Goal: Transaction & Acquisition: Purchase product/service

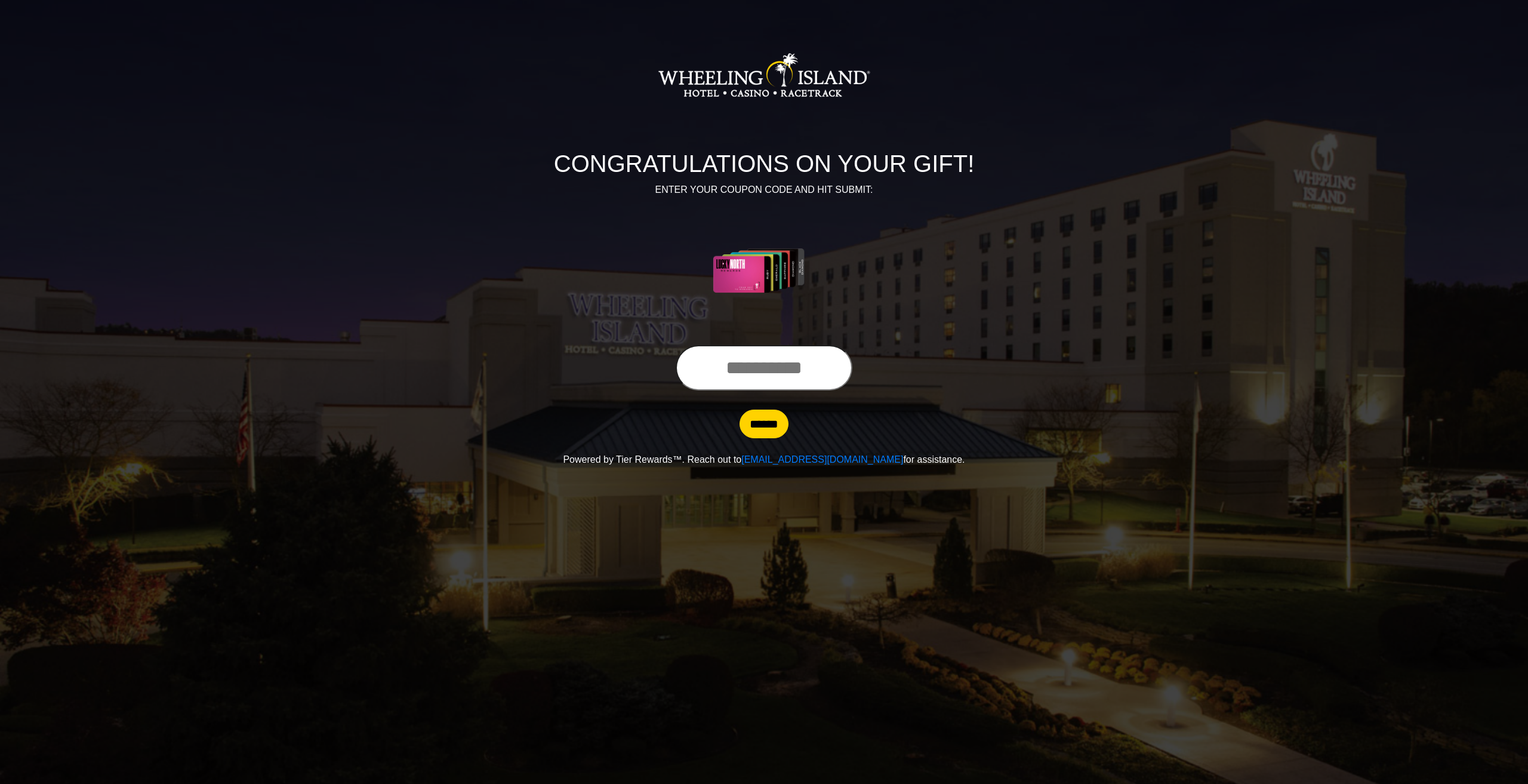
click at [784, 374] on input "text" at bounding box center [764, 367] width 177 height 45
click at [763, 430] on input "******" at bounding box center [764, 423] width 49 height 28
click at [845, 367] on input "**********" at bounding box center [764, 367] width 177 height 45
type input "*"
click at [770, 425] on input "******" at bounding box center [764, 423] width 49 height 28
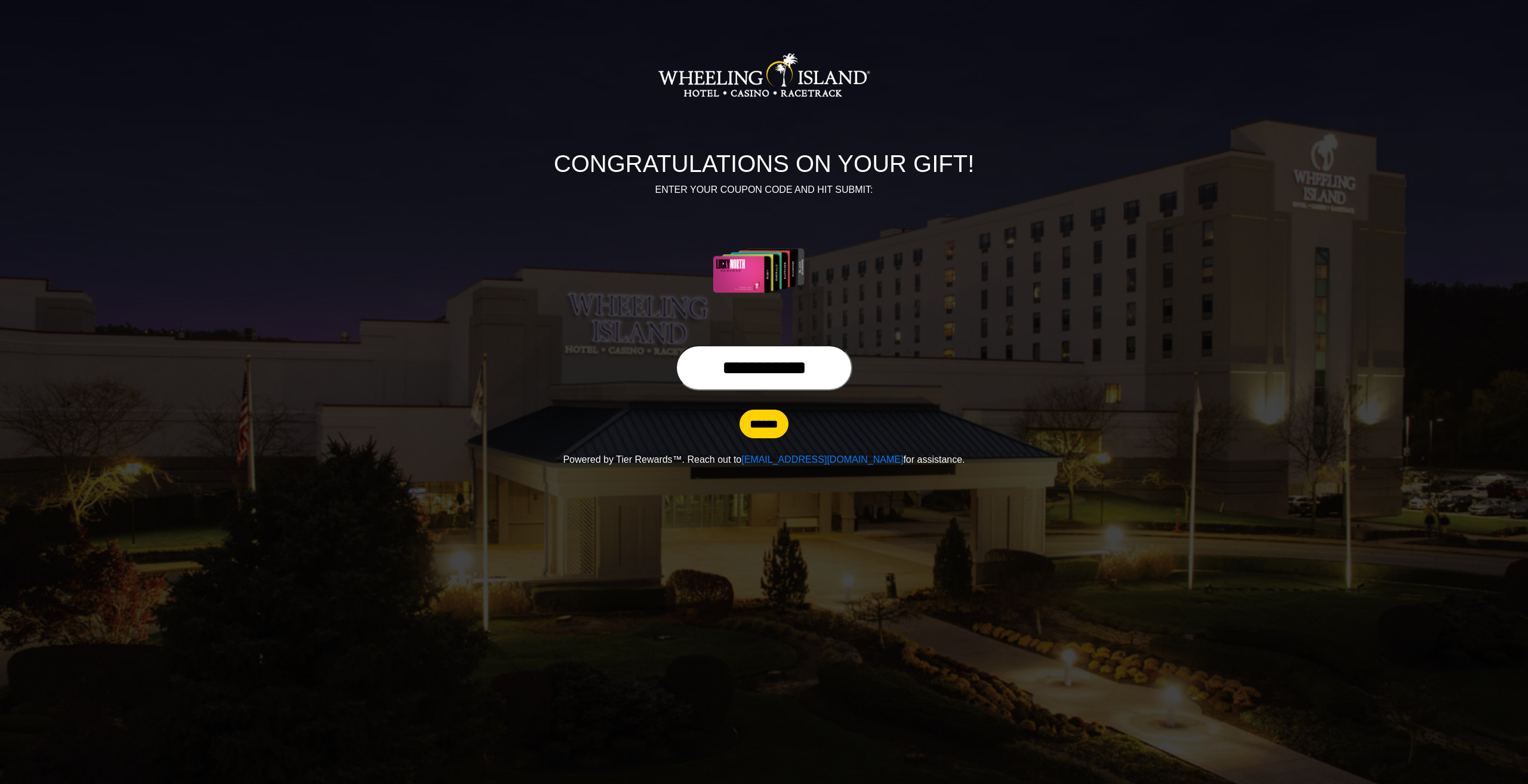
click at [840, 367] on input "**********" at bounding box center [764, 367] width 177 height 45
type input "*"
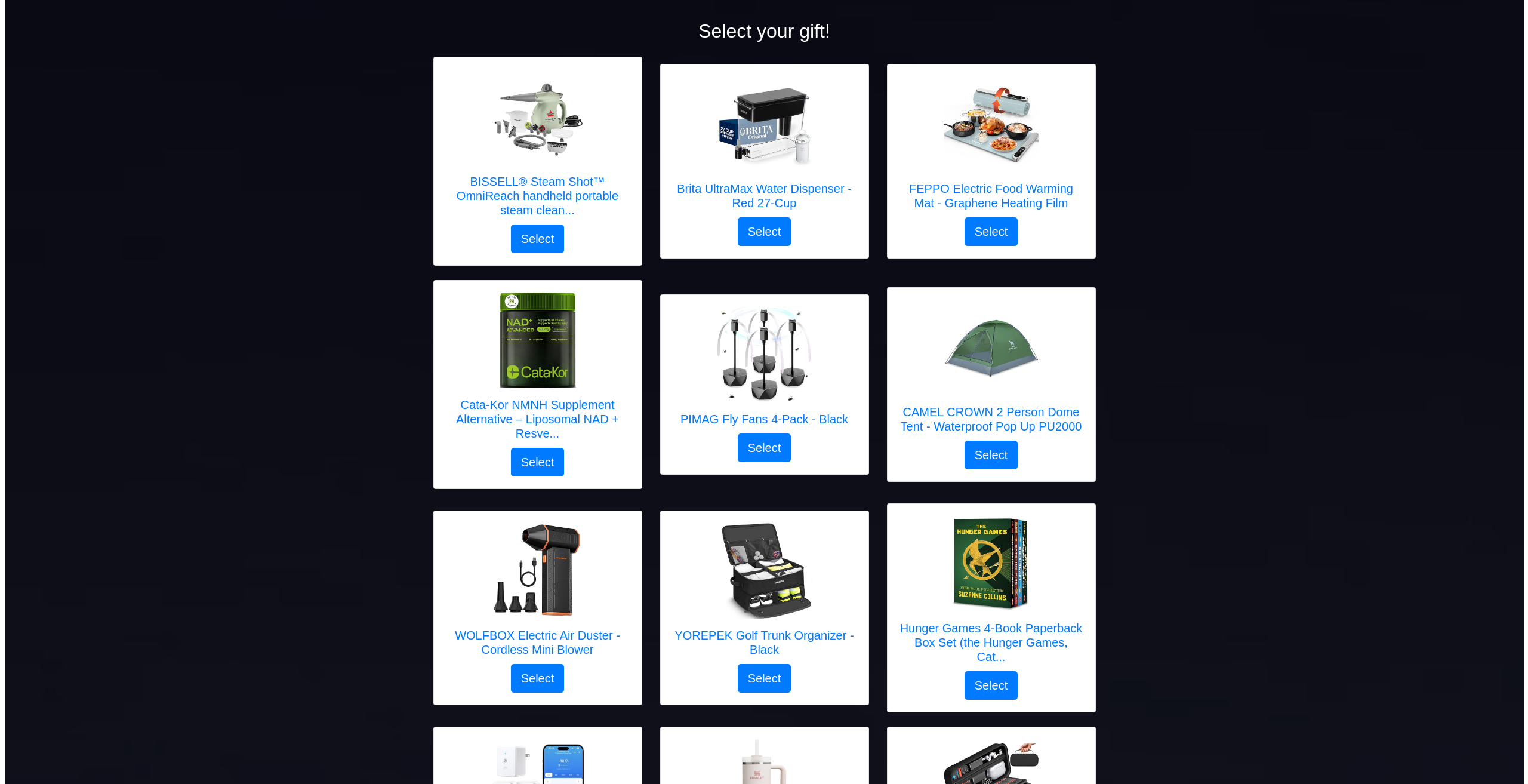
scroll to position [179, 0]
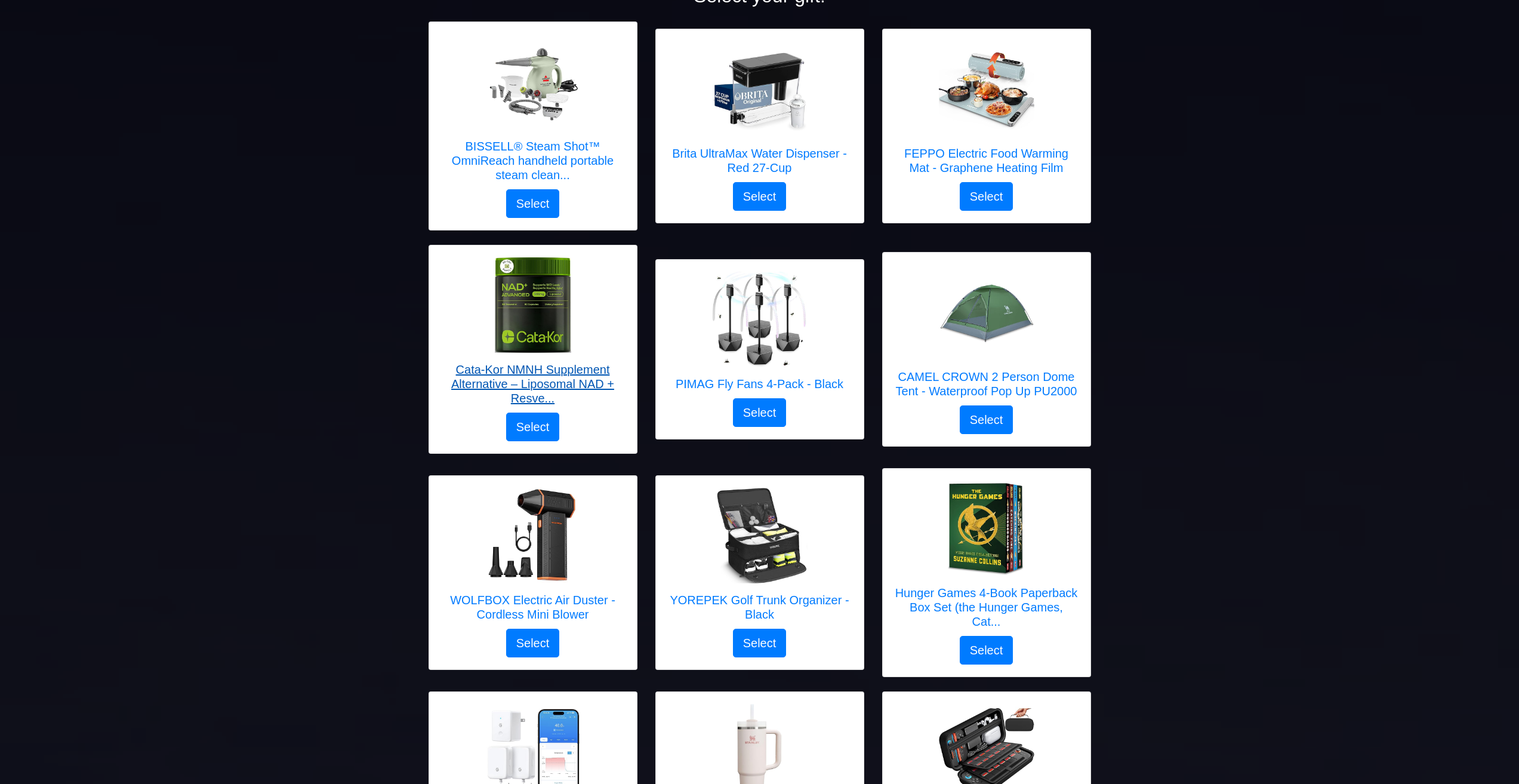
click at [582, 381] on h5 "Cata-Kor NMNH Supplement Alternative – Liposomal NAD + Resve..." at bounding box center [533, 384] width 184 height 43
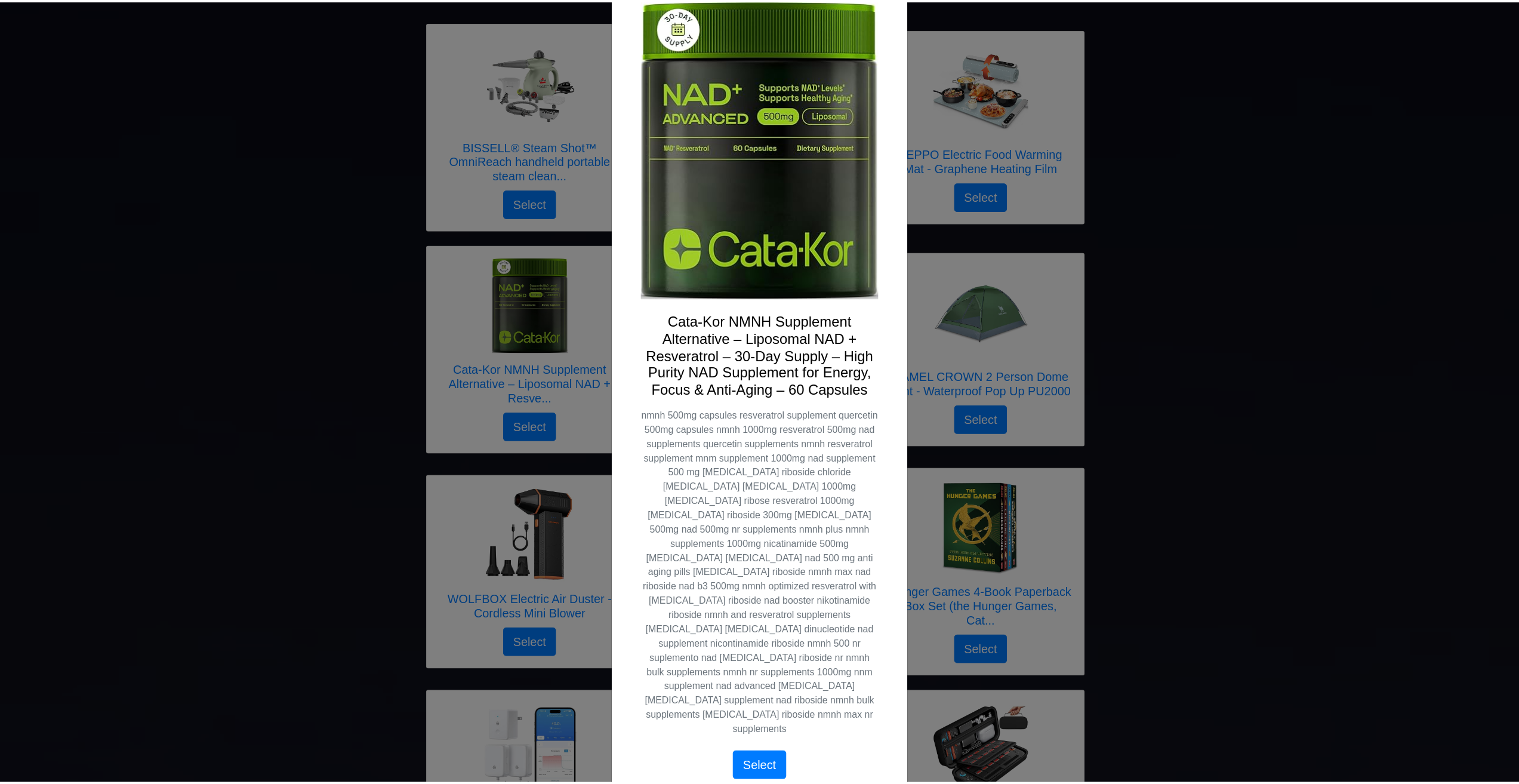
scroll to position [0, 0]
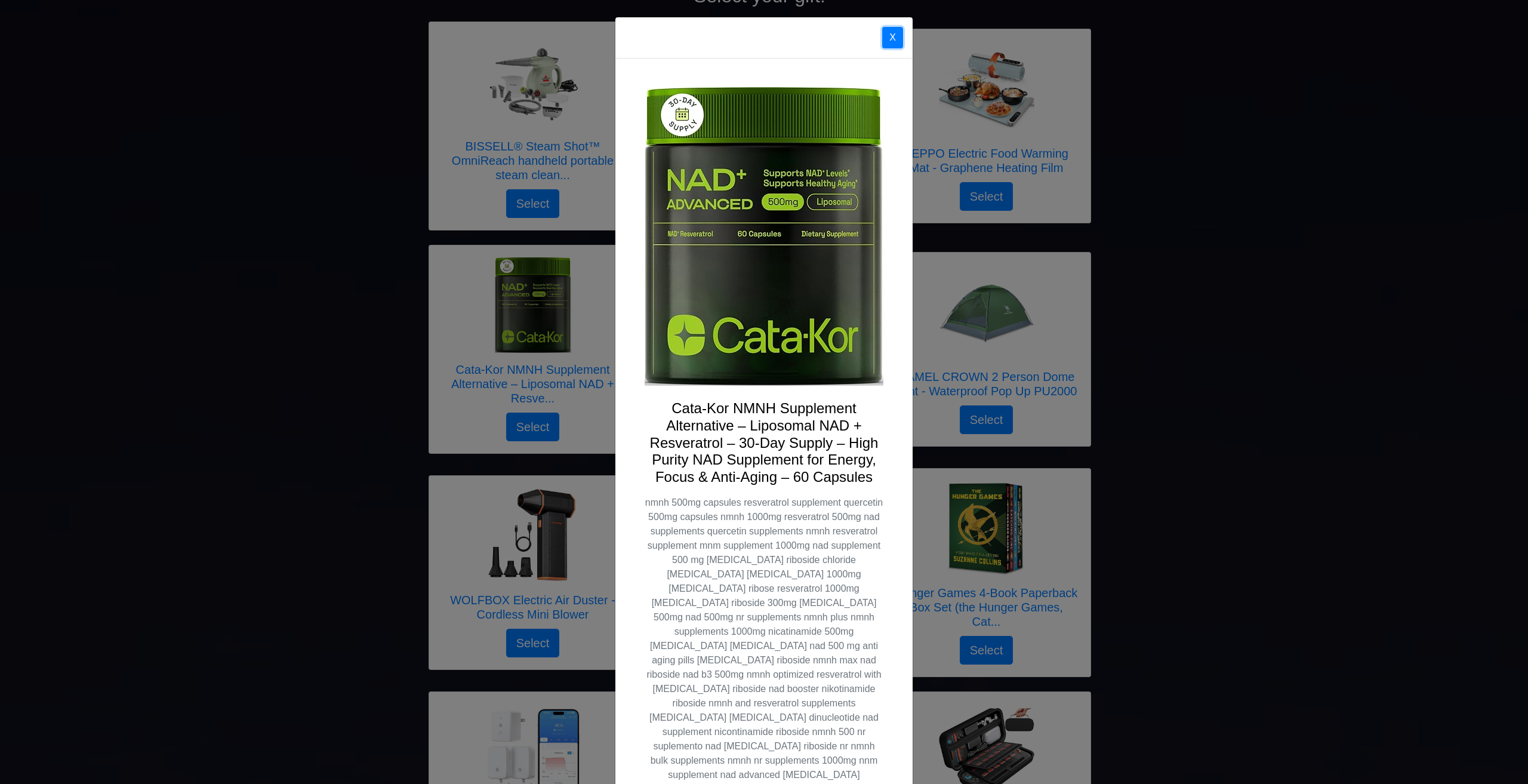
click at [888, 40] on button "X" at bounding box center [892, 37] width 21 height 22
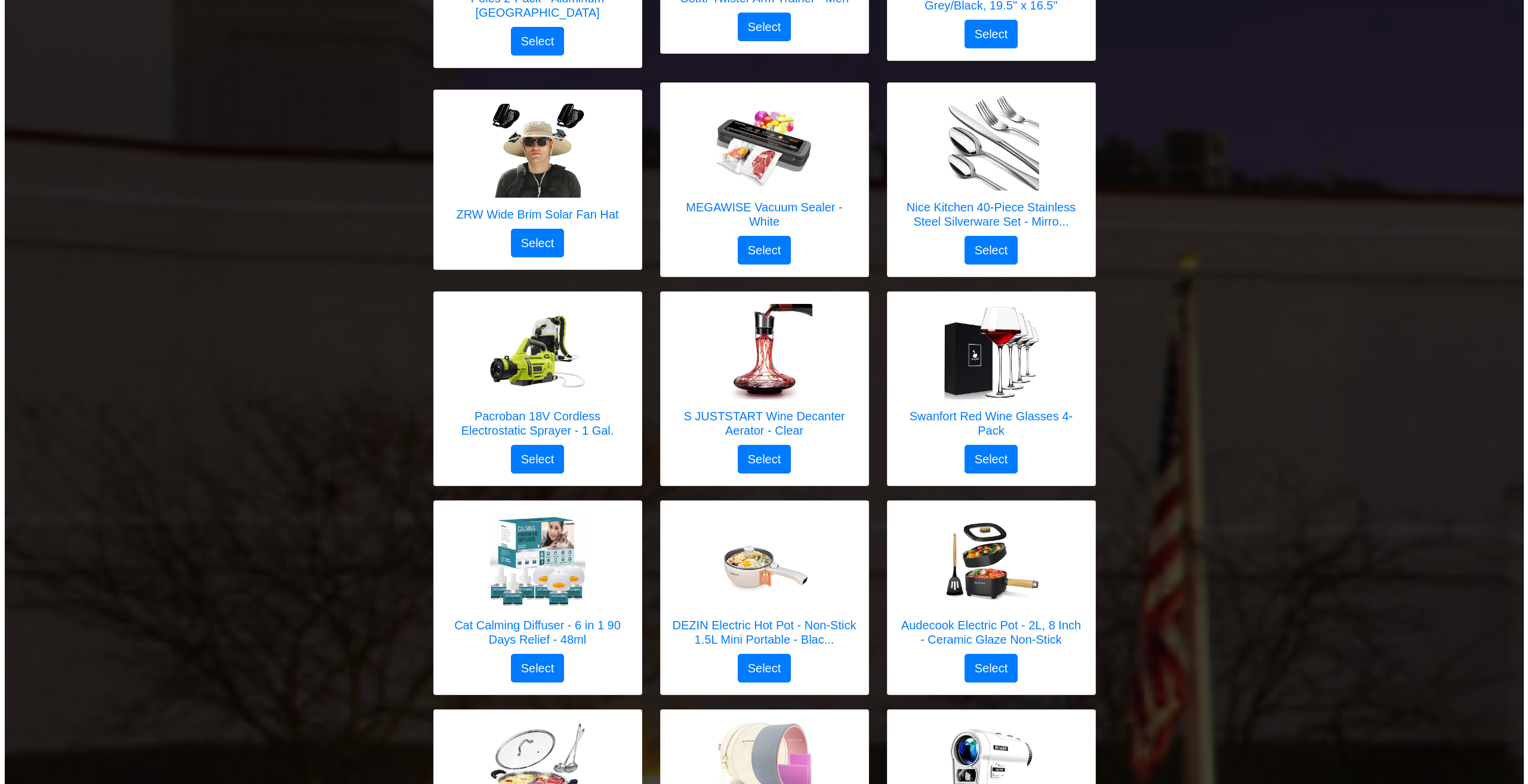
scroll to position [1432, 0]
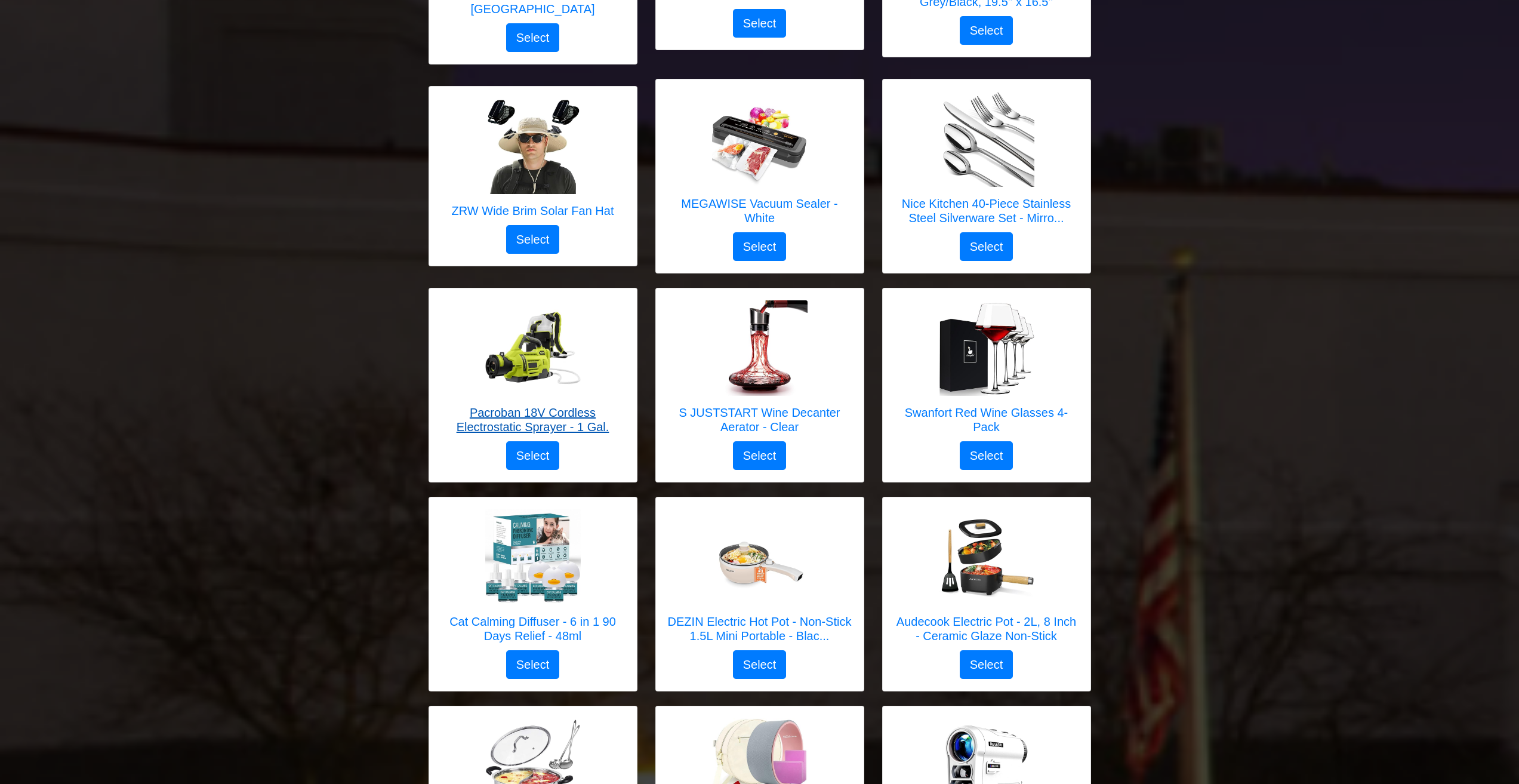
click at [540, 408] on h5 "Pacroban 18V Cordless Electrostatic Sprayer - 1 Gal." at bounding box center [533, 419] width 184 height 28
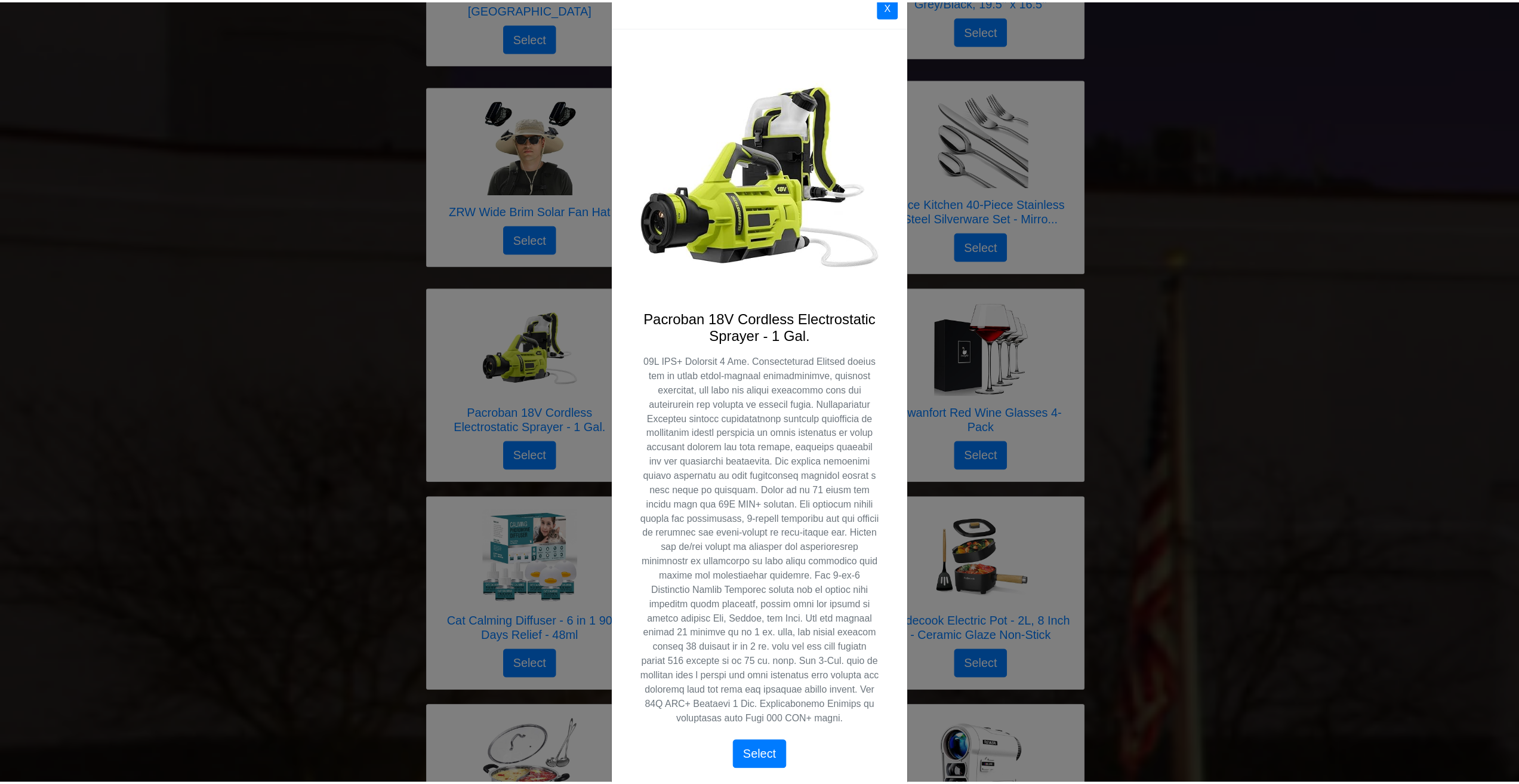
scroll to position [0, 0]
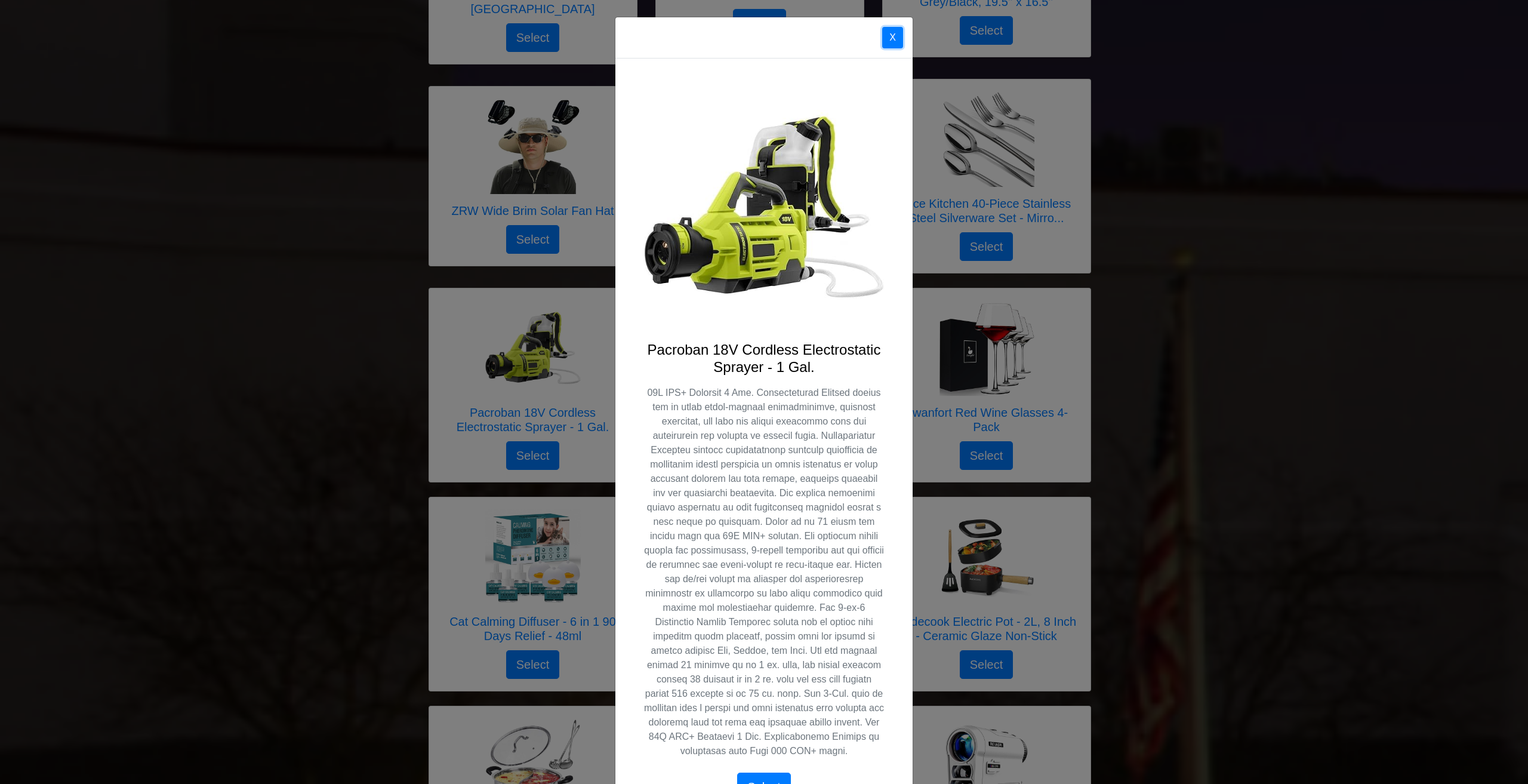
click at [885, 39] on button "X" at bounding box center [892, 37] width 21 height 22
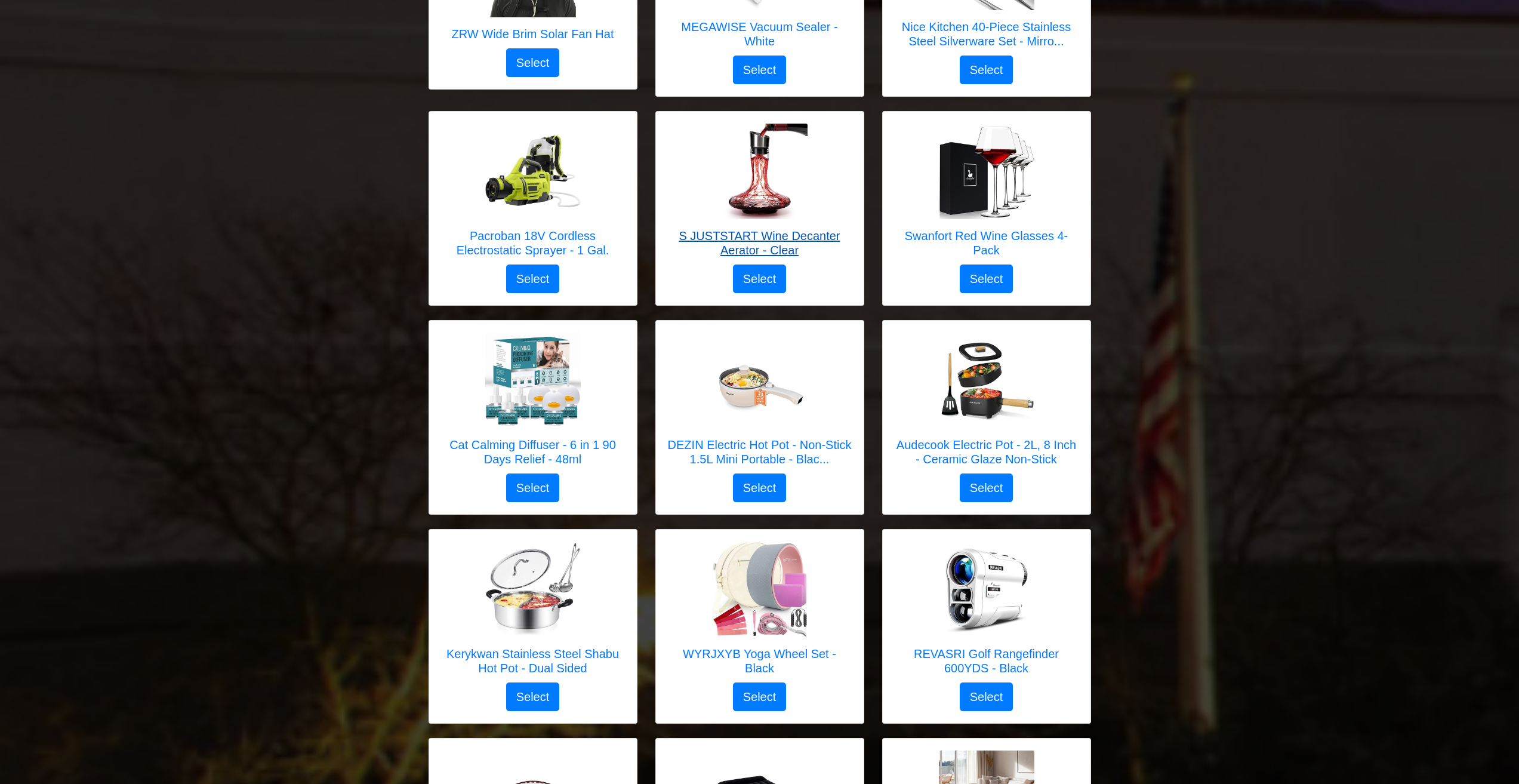
scroll to position [1611, 0]
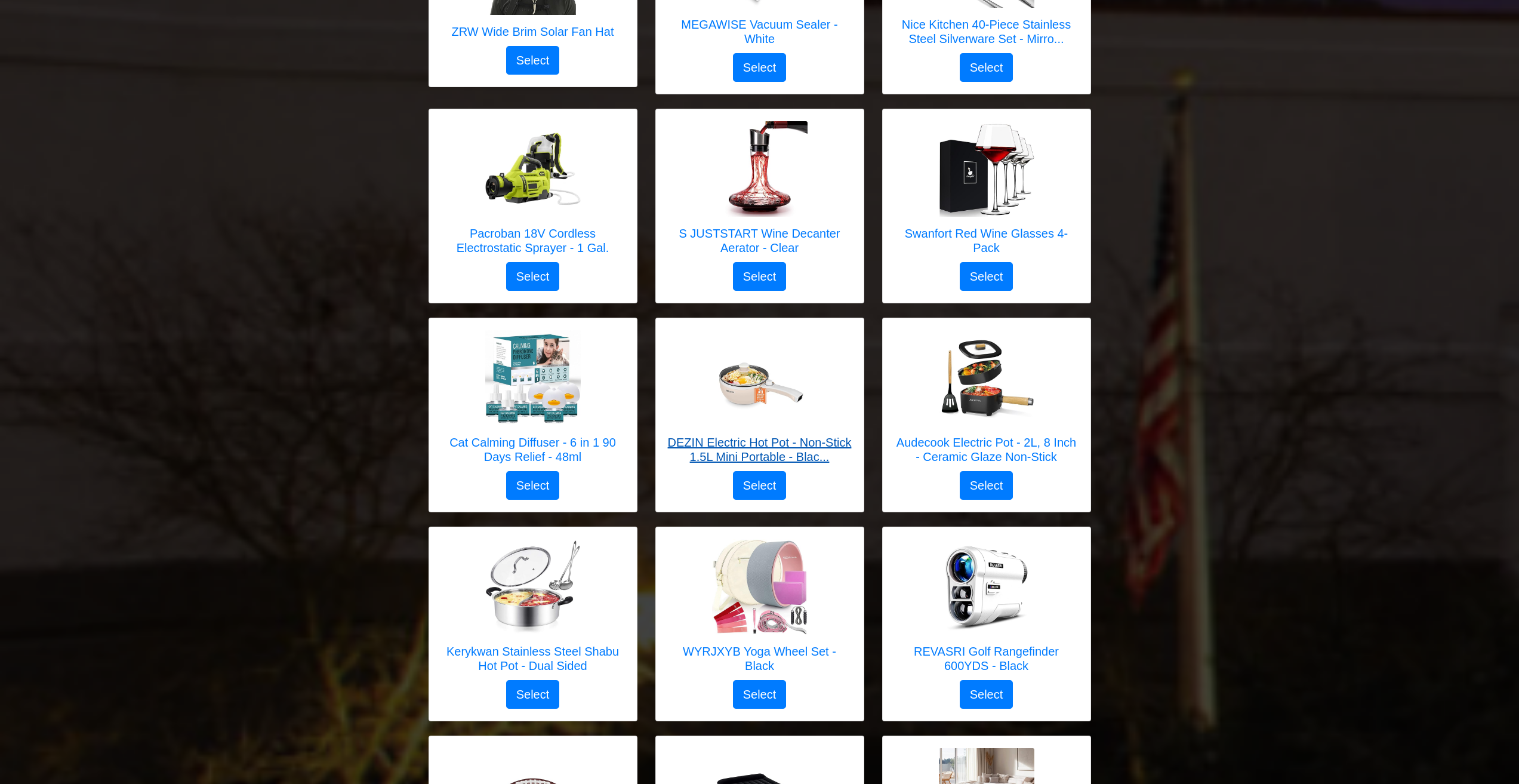
click at [761, 435] on h5 "DEZIN Electric Hot Pot - Non-Stick 1.5L Mini Portable - Blac..." at bounding box center [760, 449] width 184 height 28
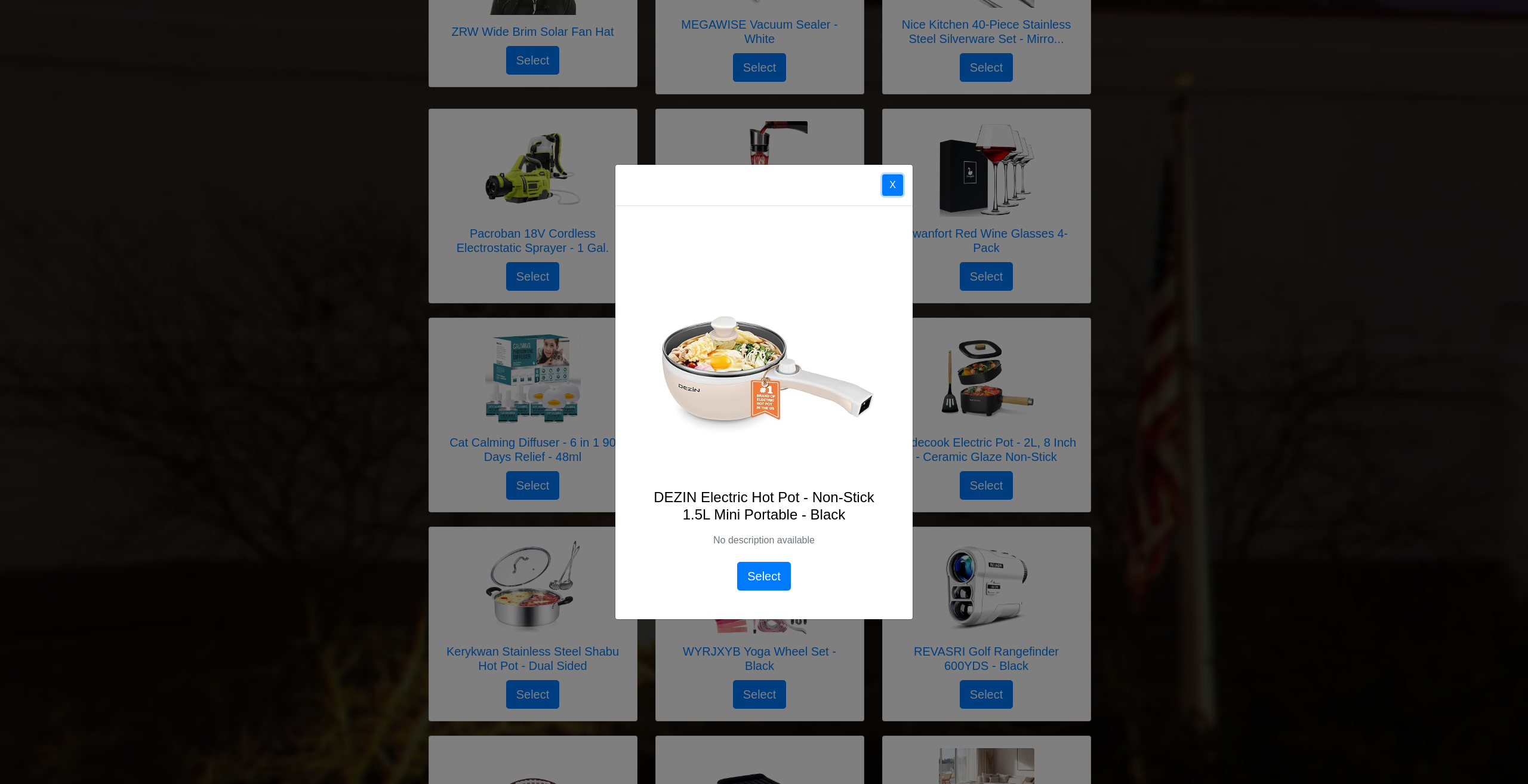
click at [893, 186] on button "X" at bounding box center [892, 185] width 21 height 22
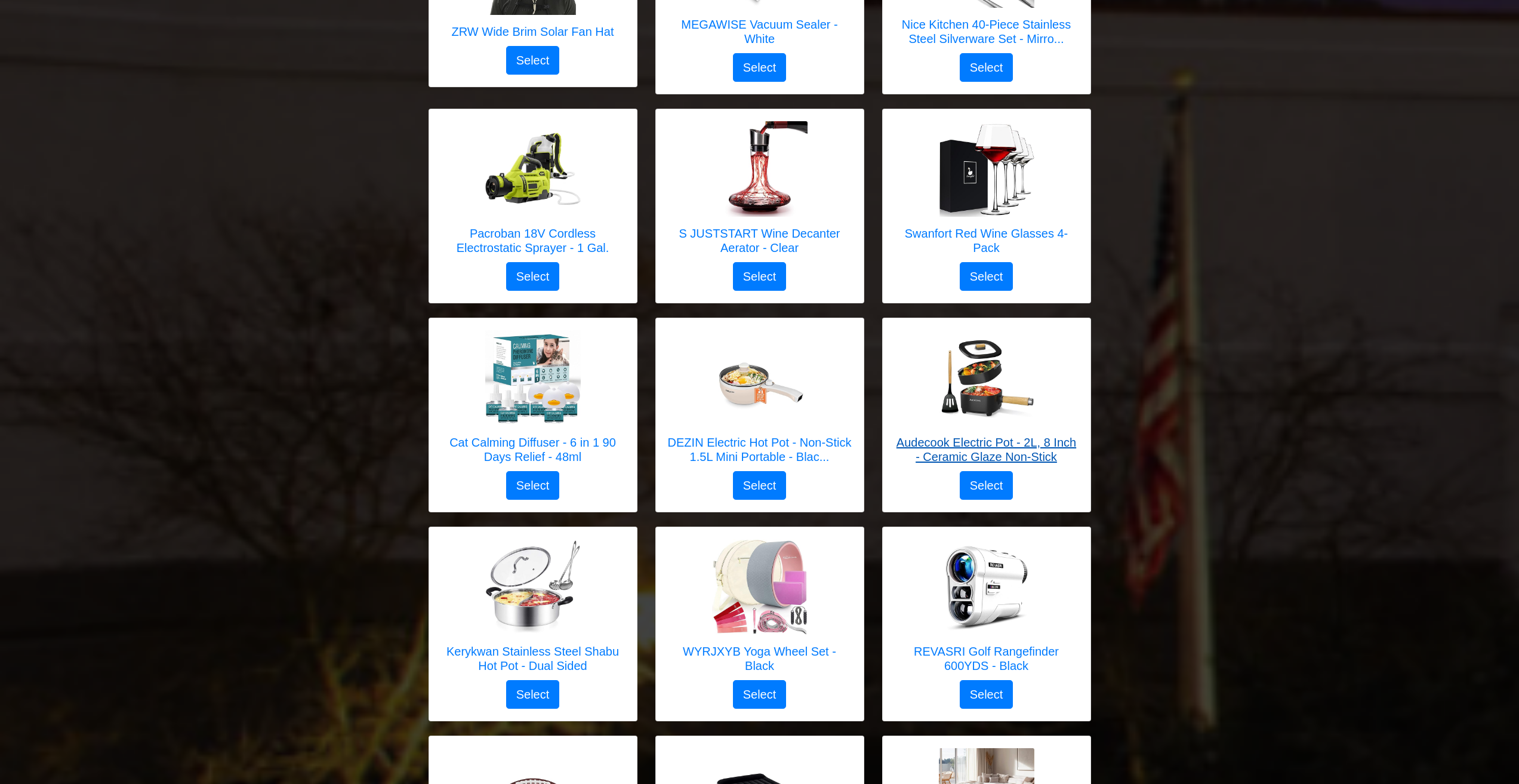
click at [927, 435] on h5 "Audecook Electric Pot - 2L, 8 Inch - Ceramic Glaze Non-Stick" at bounding box center [986, 449] width 184 height 28
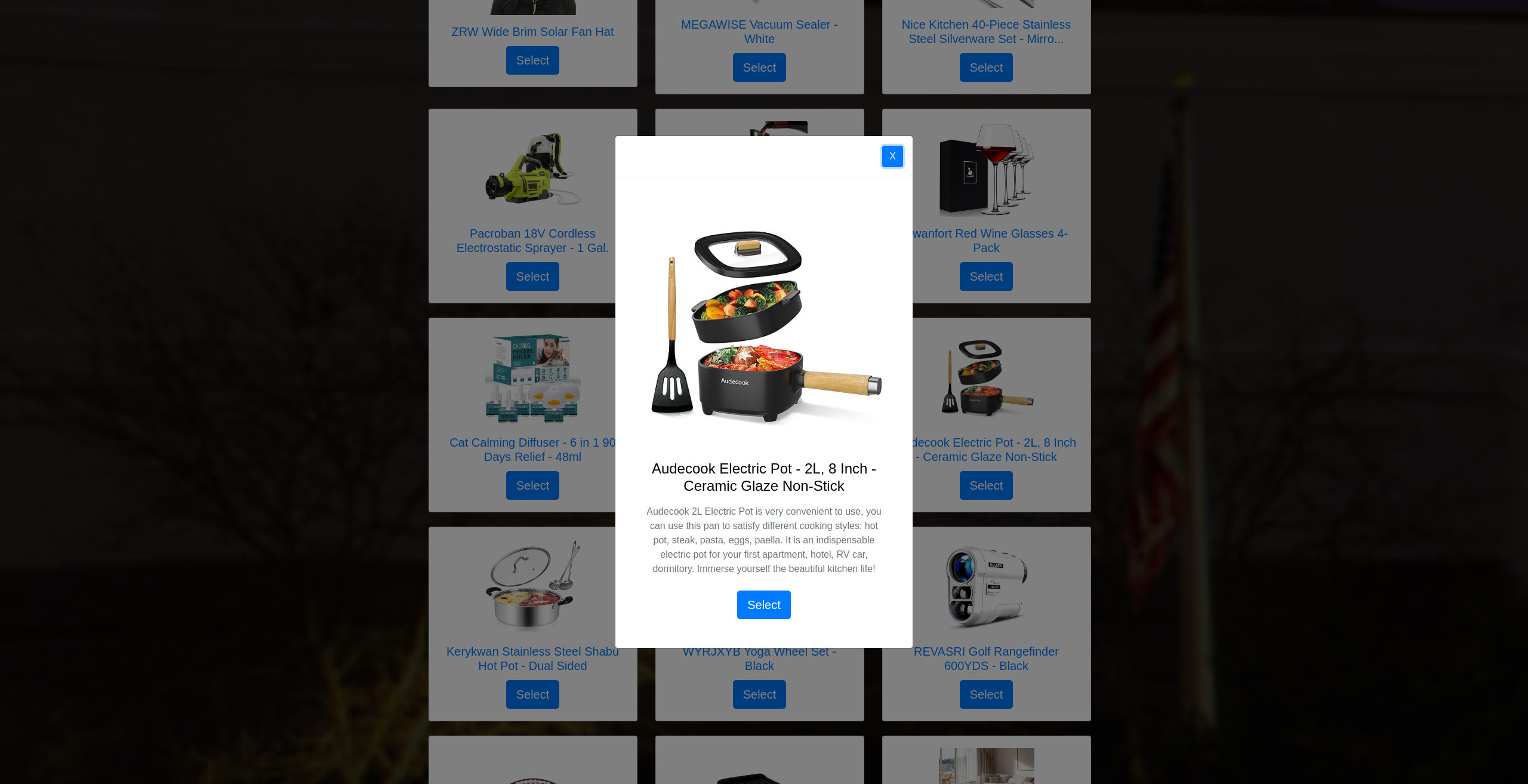
click at [895, 156] on button "X" at bounding box center [892, 156] width 21 height 22
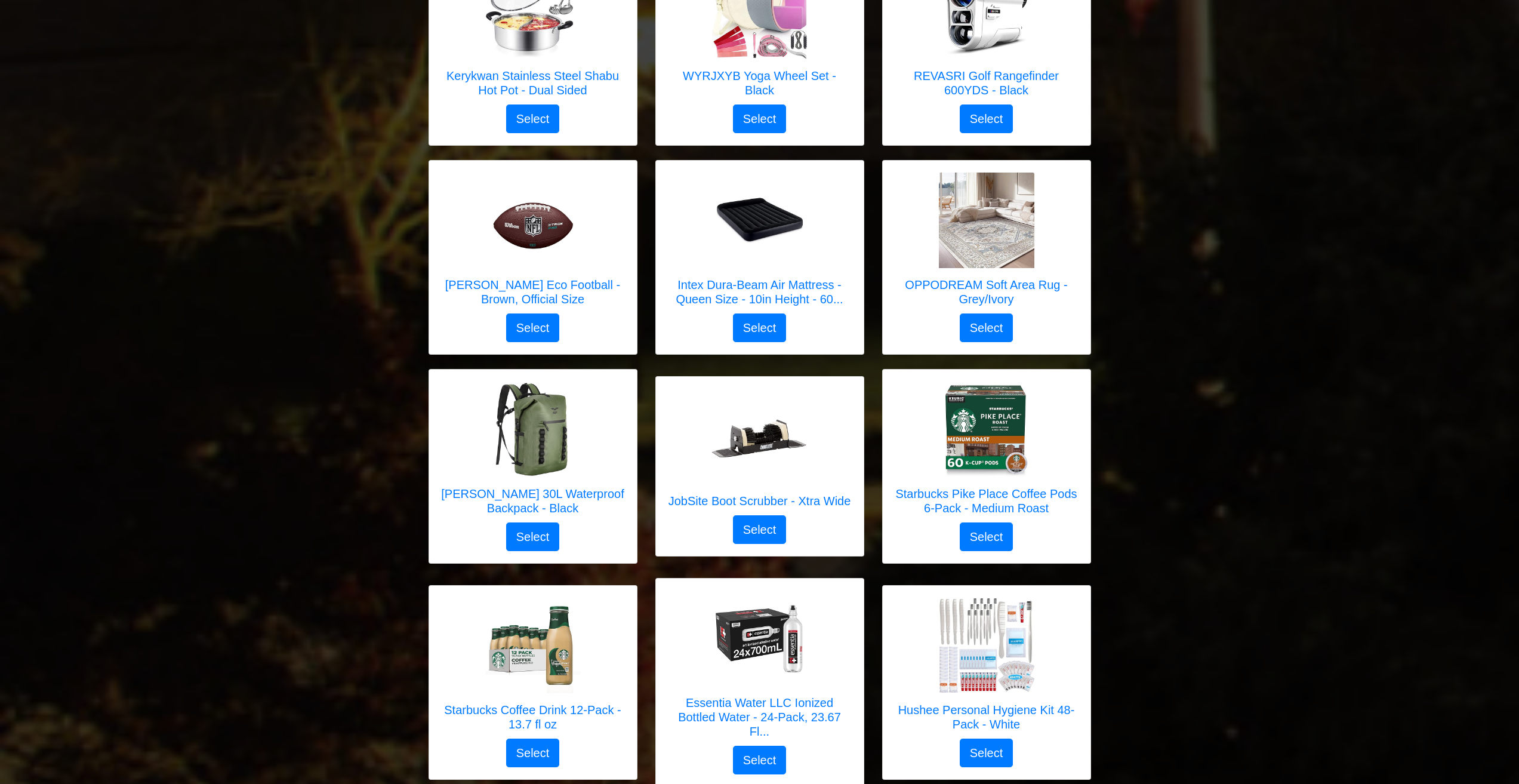
scroll to position [2209, 0]
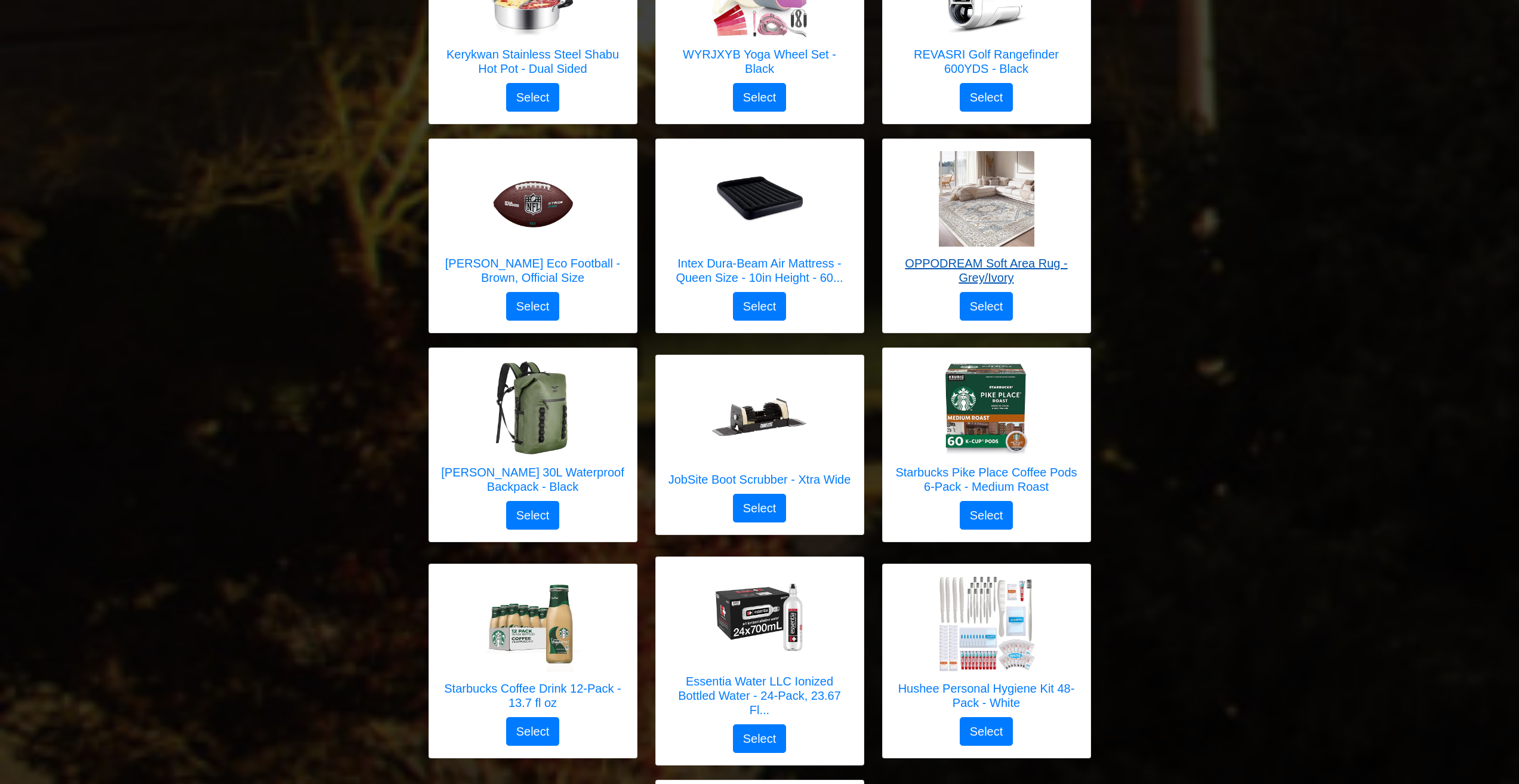
click at [1029, 256] on h5 "OPPODREAM Soft Area Rug - Grey/Ivory" at bounding box center [986, 270] width 184 height 28
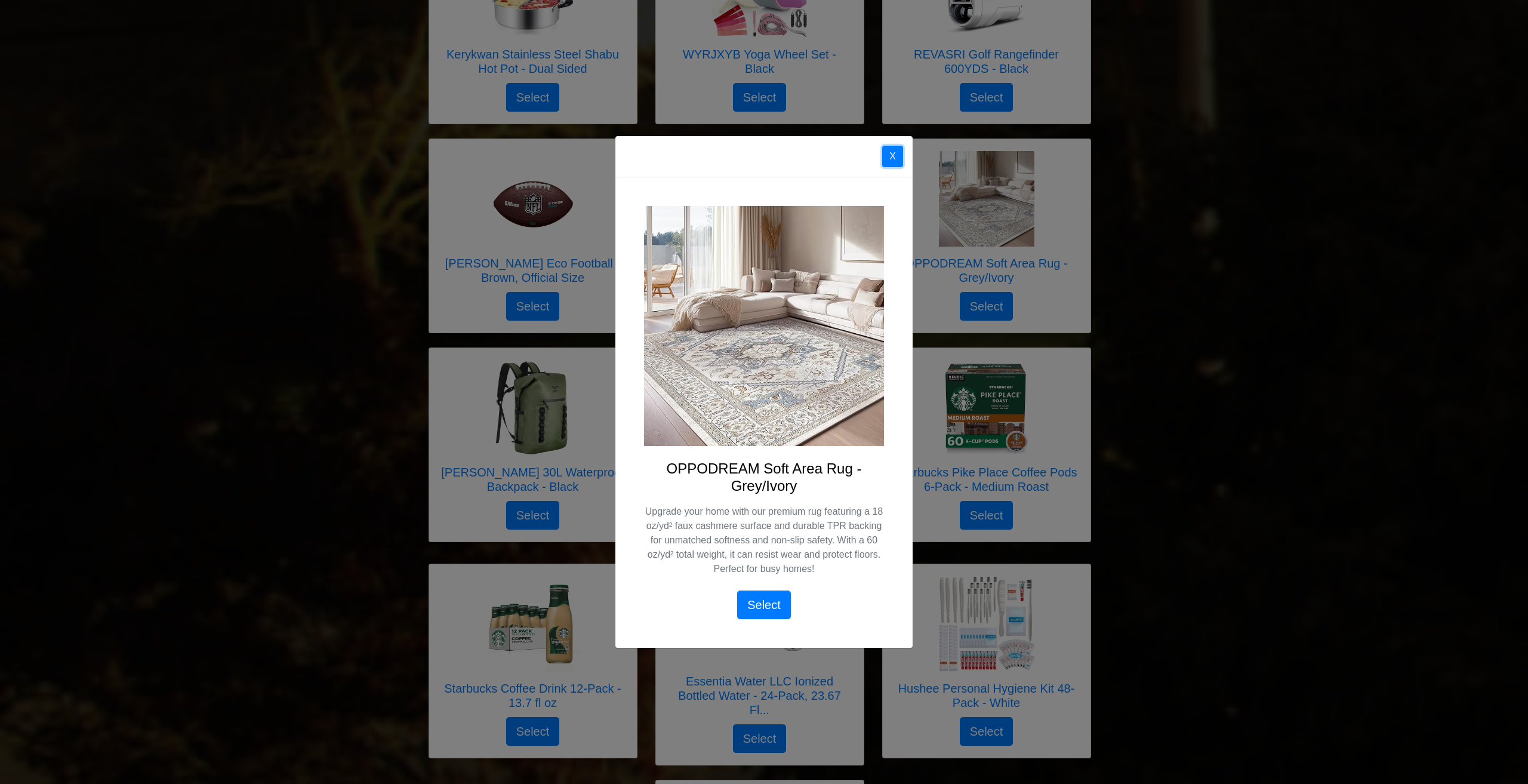
click at [890, 156] on button "X" at bounding box center [892, 156] width 21 height 22
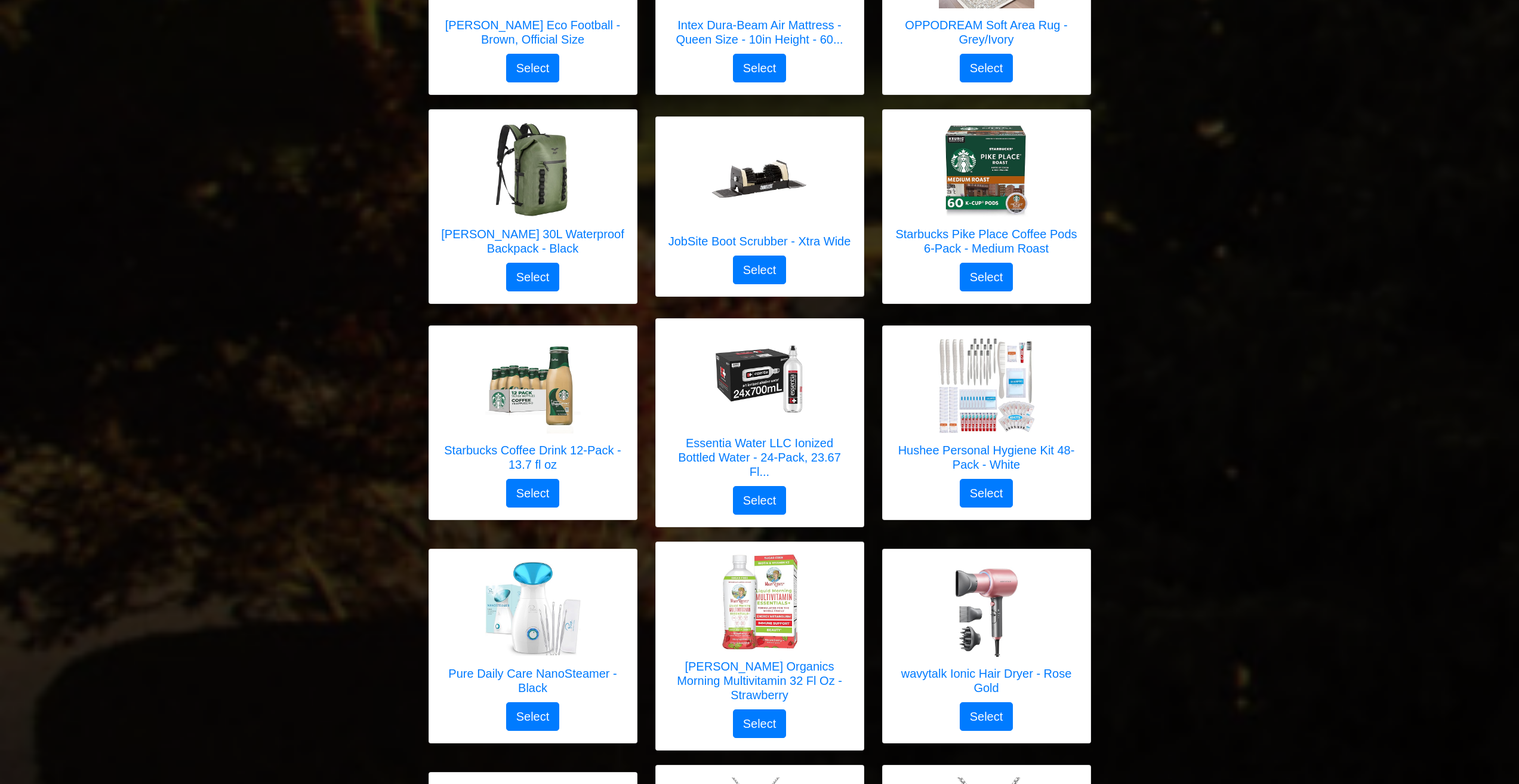
scroll to position [2447, 0]
click at [985, 442] on h5 "Hushee Personal Hygiene Kit 48-Pack - White" at bounding box center [986, 456] width 184 height 28
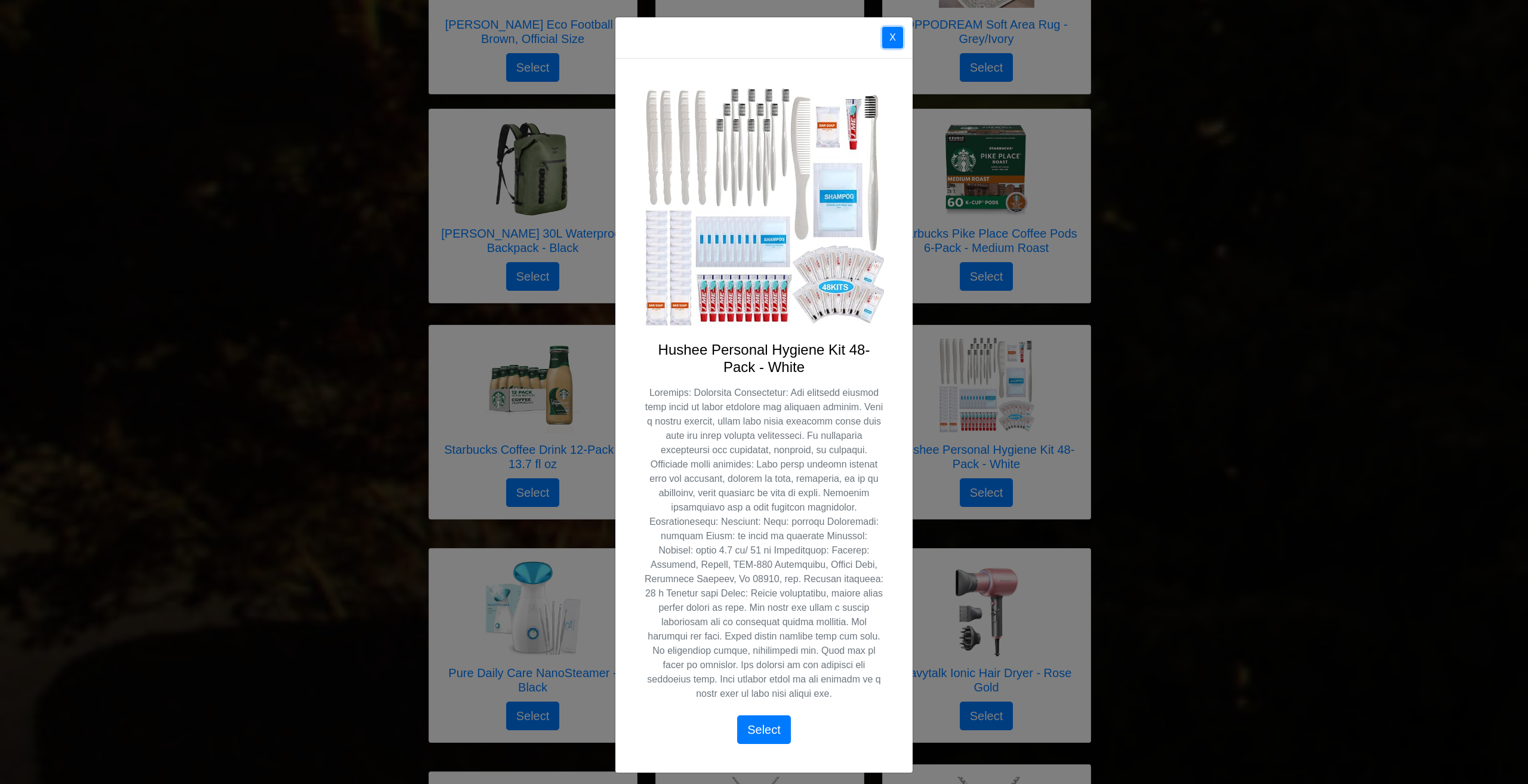
click at [882, 34] on button "X" at bounding box center [892, 37] width 21 height 22
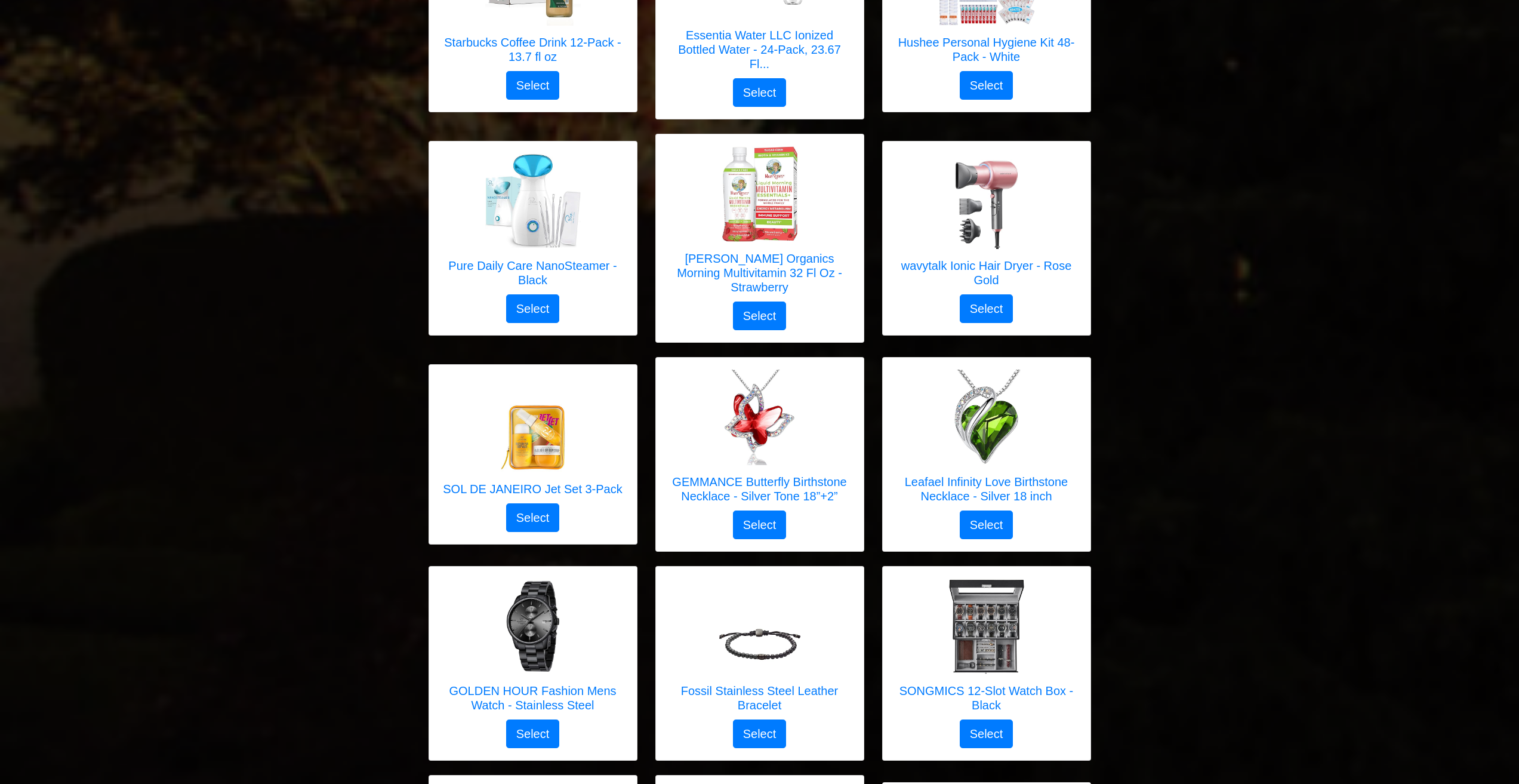
scroll to position [2865, 0]
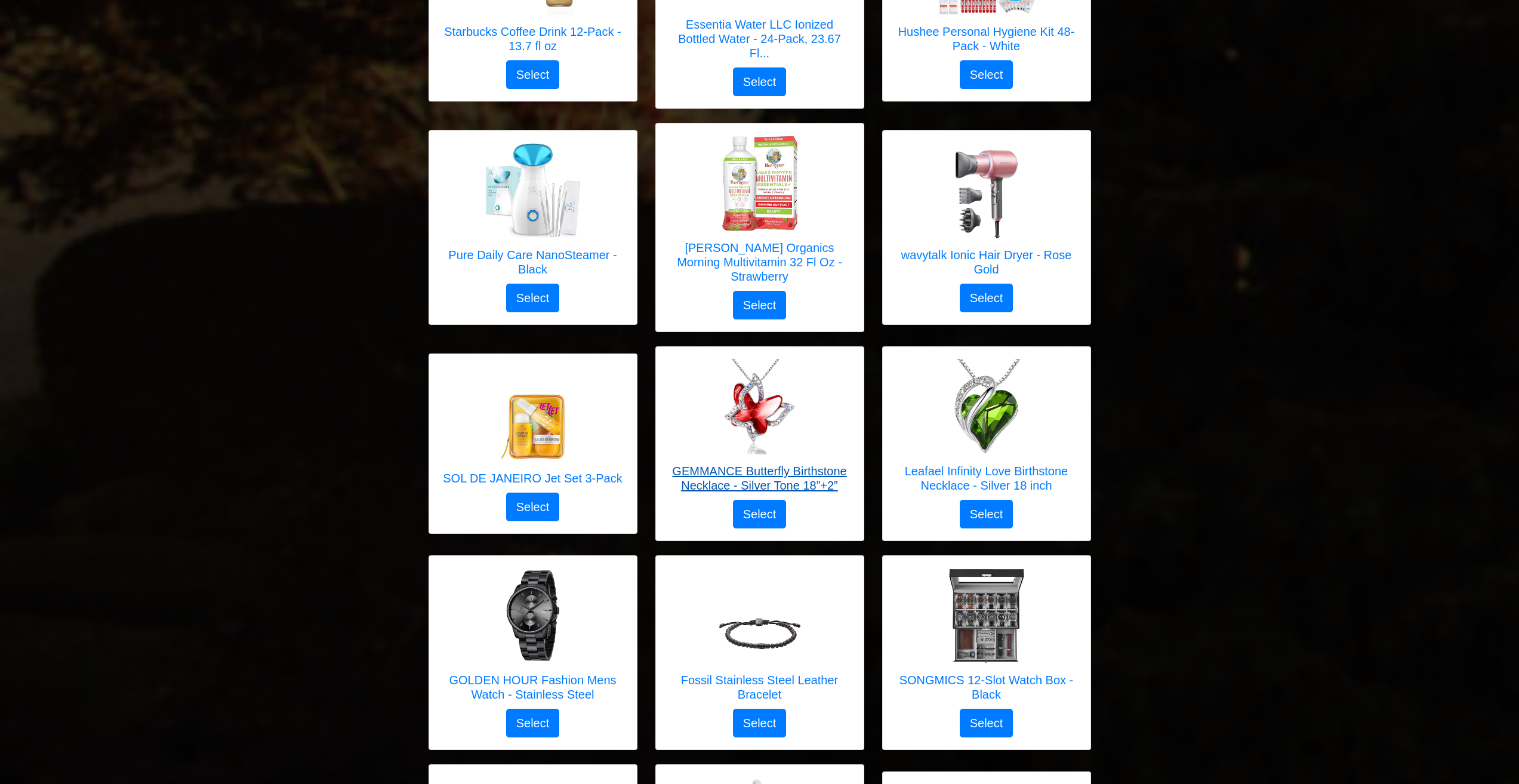
click at [778, 464] on h5 "GEMMANCE Butterfly Birthstone Necklace - Silver Tone 18”+2”" at bounding box center [760, 477] width 184 height 28
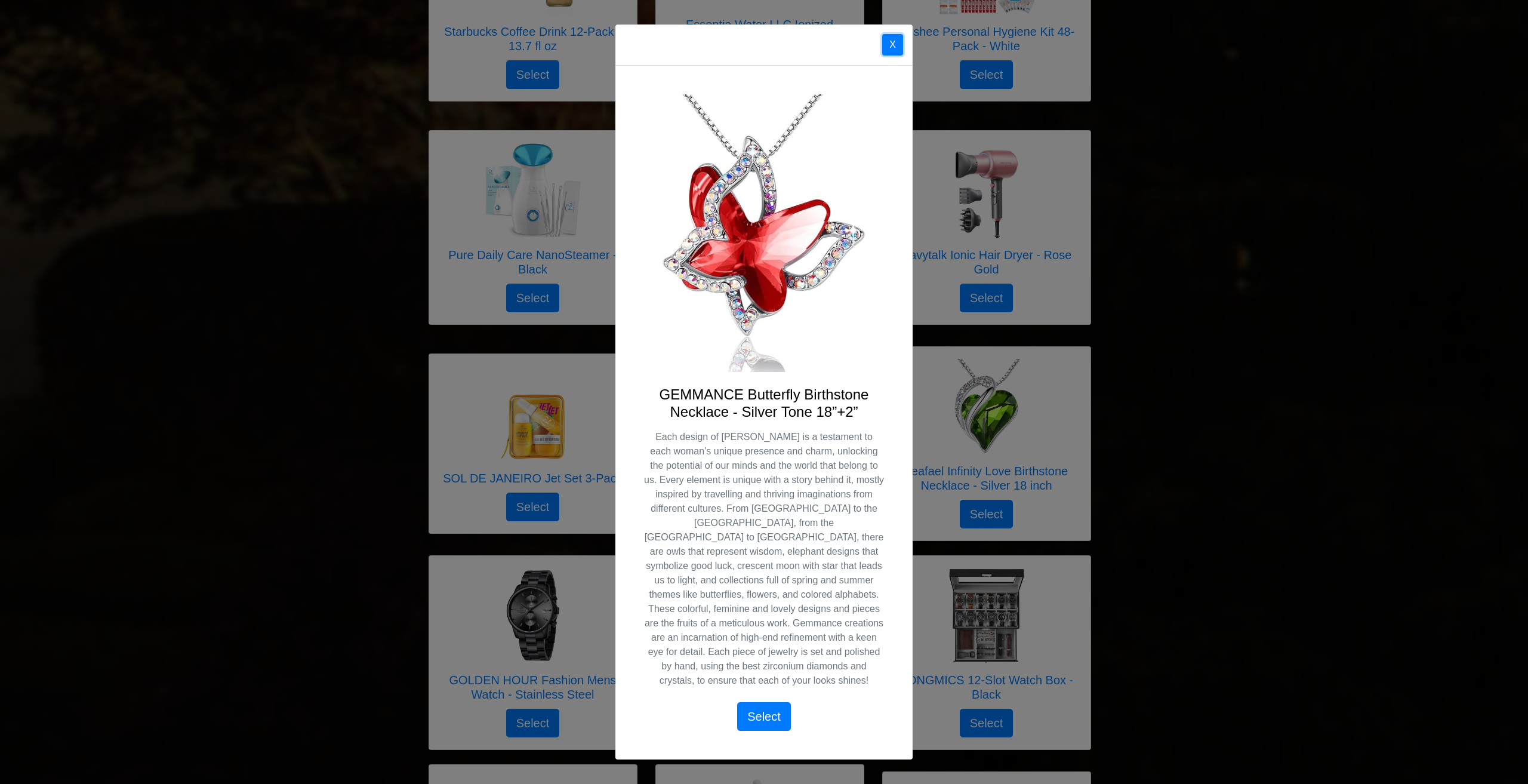
click at [889, 52] on button "X" at bounding box center [892, 45] width 21 height 22
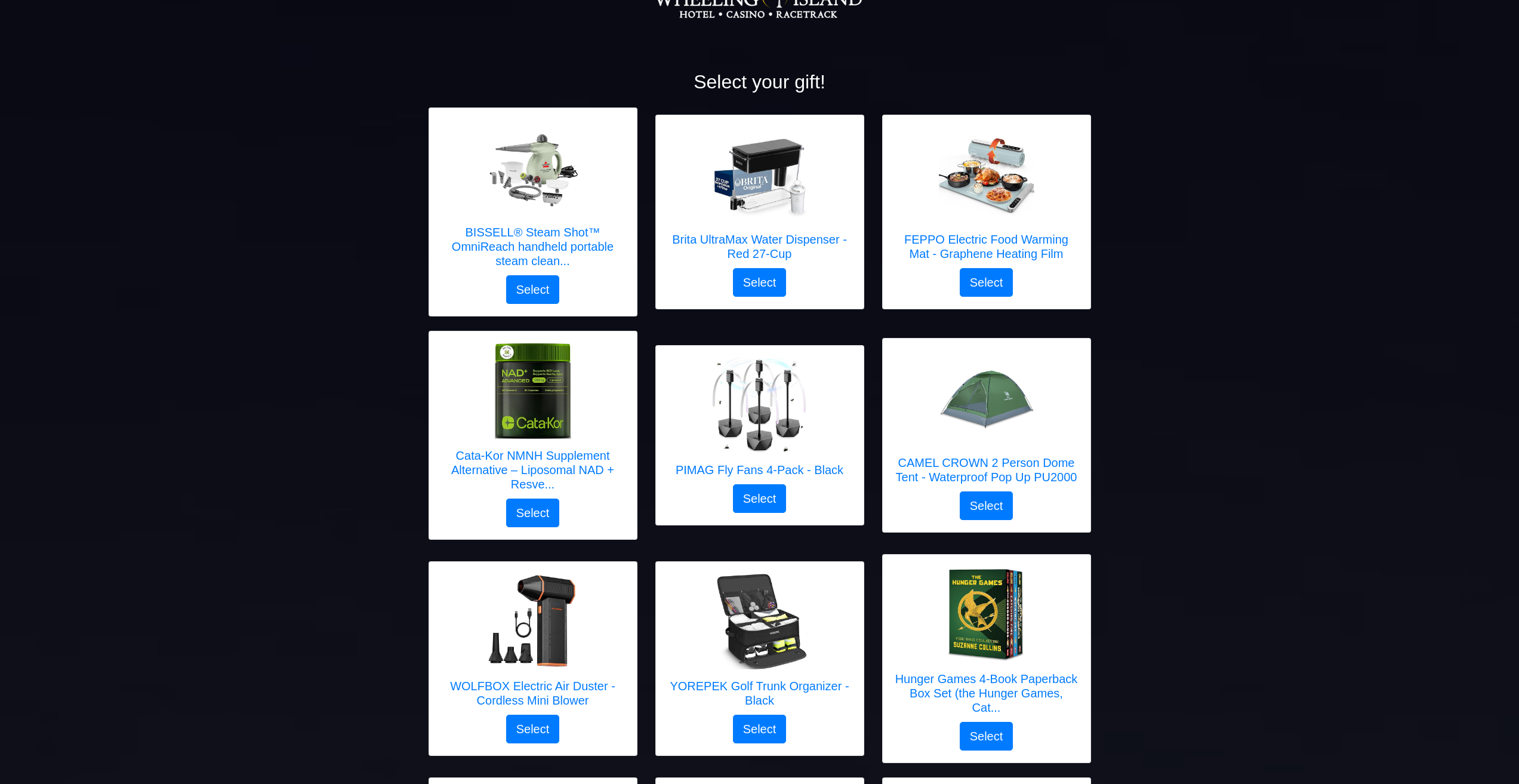
scroll to position [0, 0]
